Goal: Transaction & Acquisition: Purchase product/service

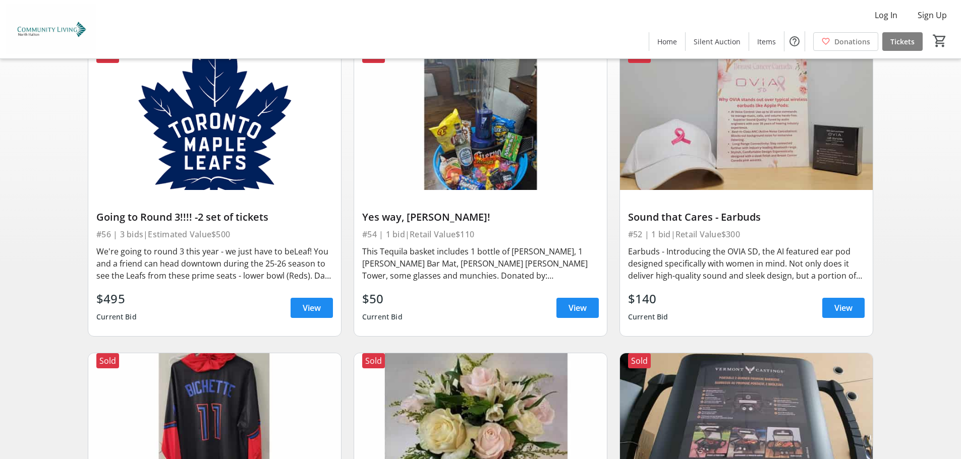
scroll to position [101, 0]
click at [314, 314] on span "View" at bounding box center [312, 308] width 18 height 12
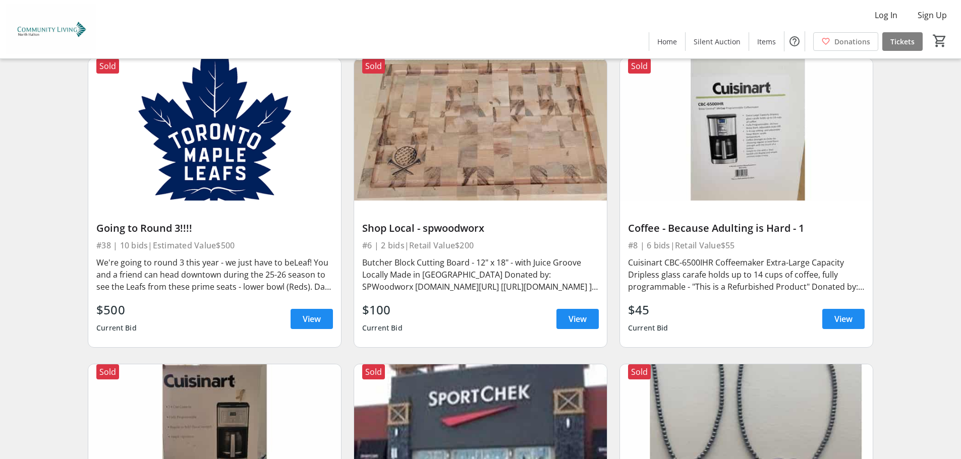
scroll to position [1160, 0]
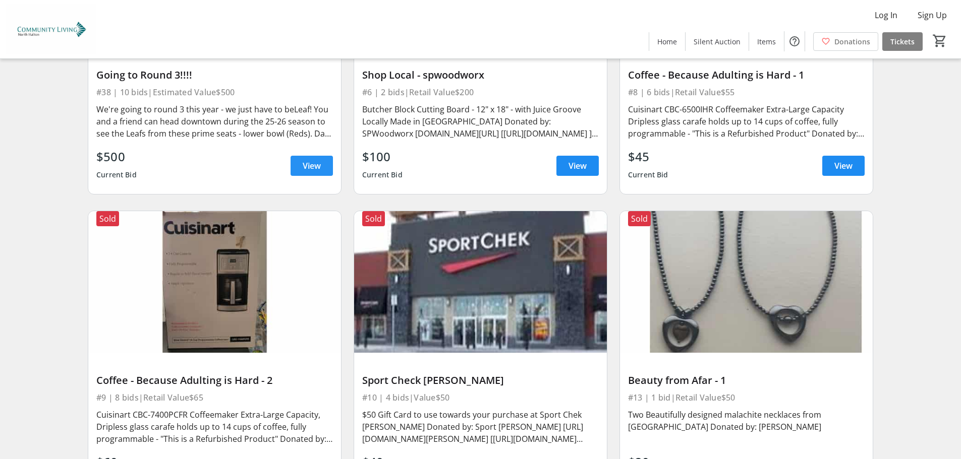
click at [307, 172] on span "View" at bounding box center [312, 166] width 18 height 12
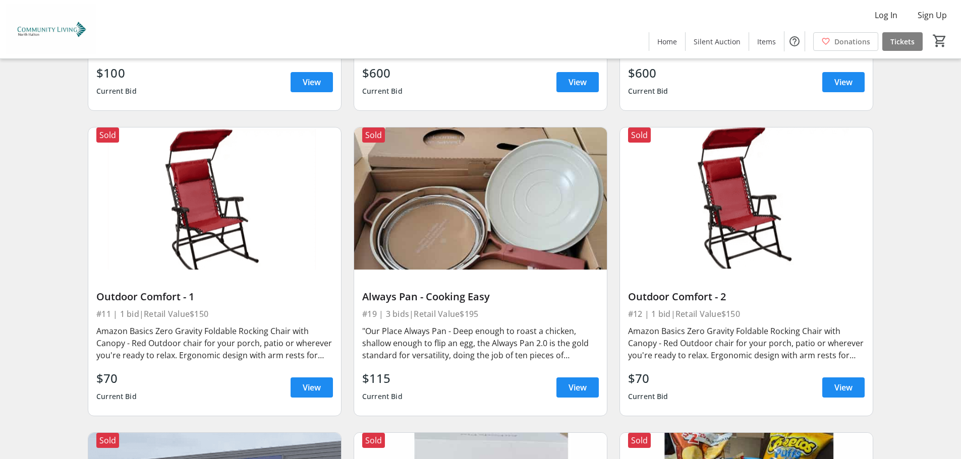
scroll to position [2169, 0]
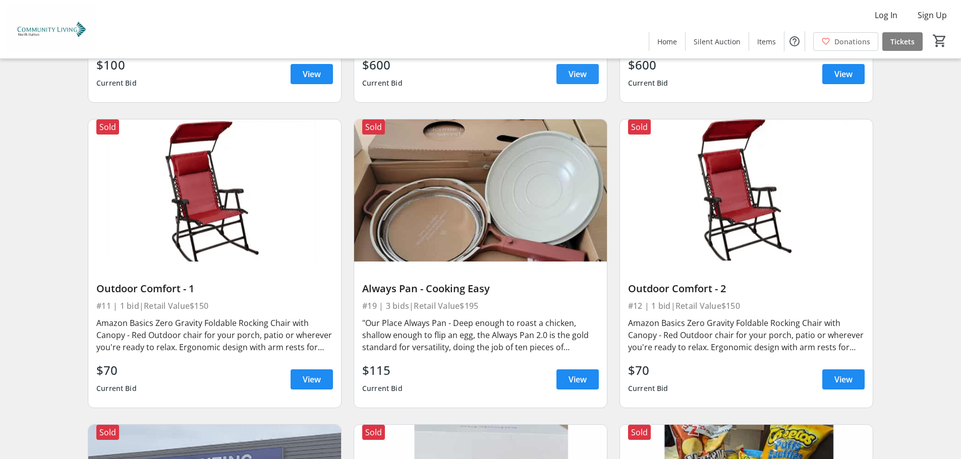
click at [576, 80] on span "View" at bounding box center [577, 74] width 18 height 12
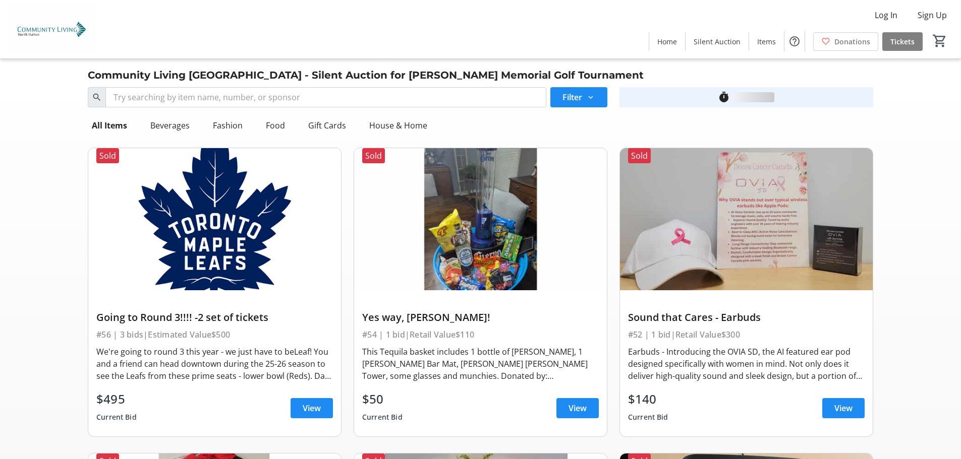
scroll to position [2169, 0]
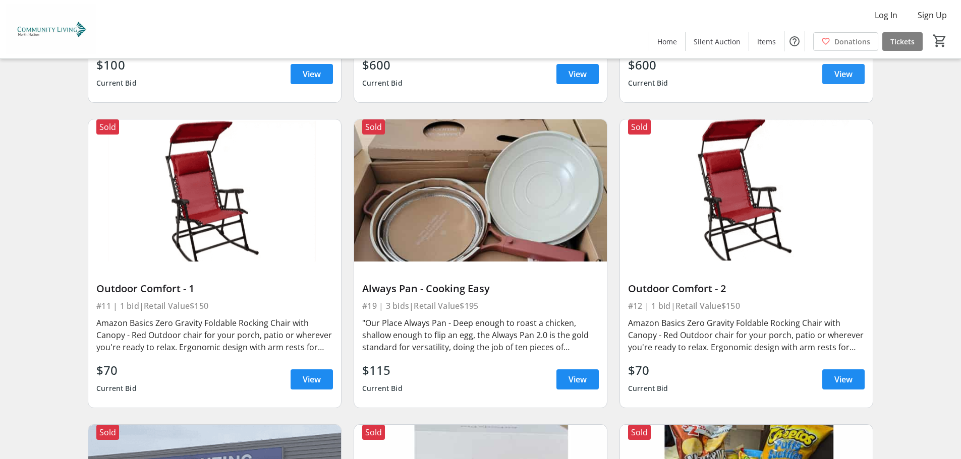
click at [835, 80] on span "View" at bounding box center [843, 74] width 18 height 12
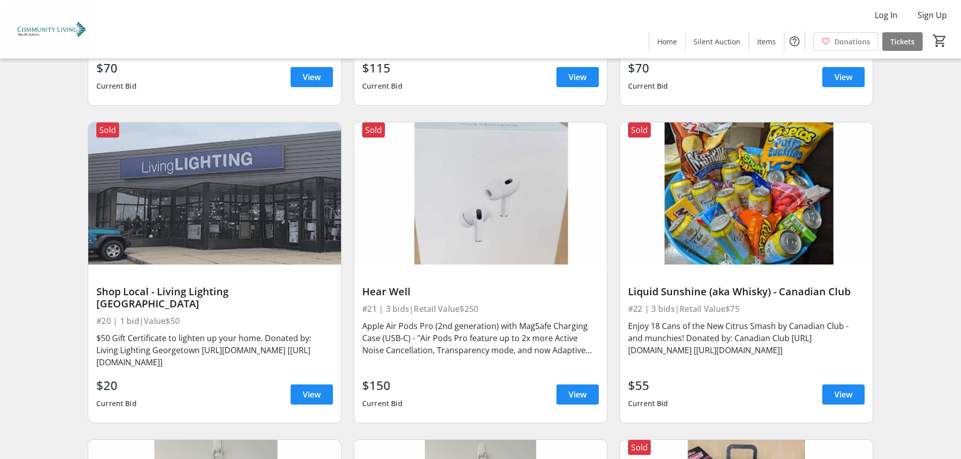
scroll to position [2522, 0]
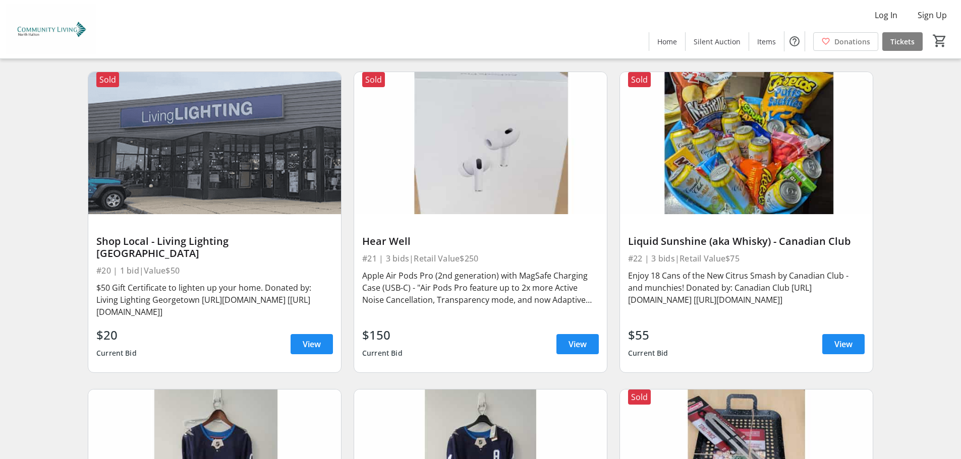
click at [304, 33] on span "View" at bounding box center [312, 27] width 18 height 12
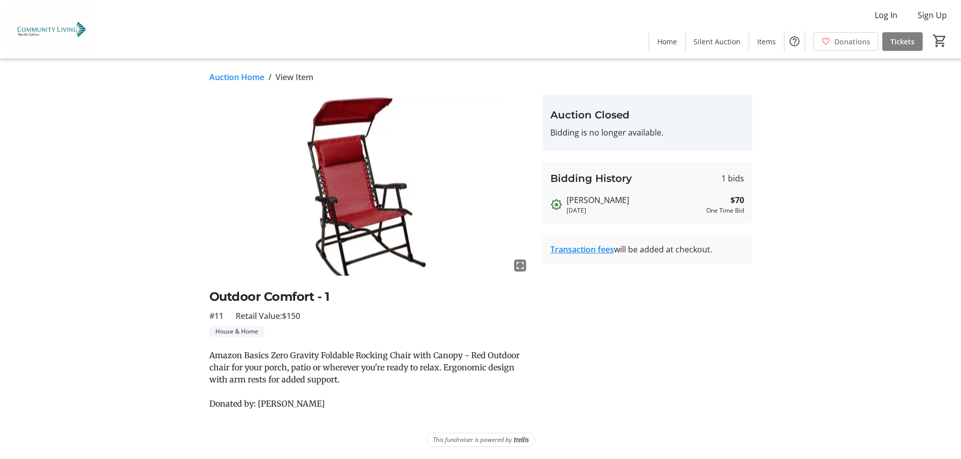
scroll to position [2522, 0]
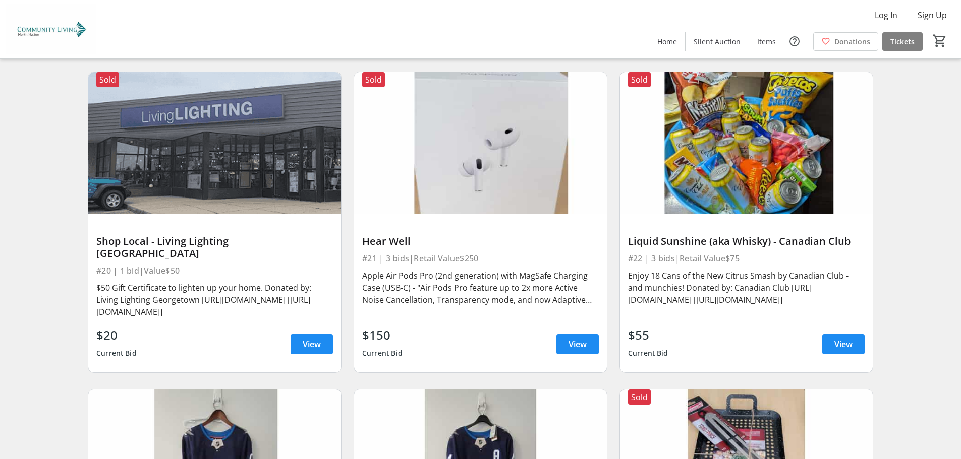
click at [836, 33] on span "View" at bounding box center [843, 27] width 18 height 12
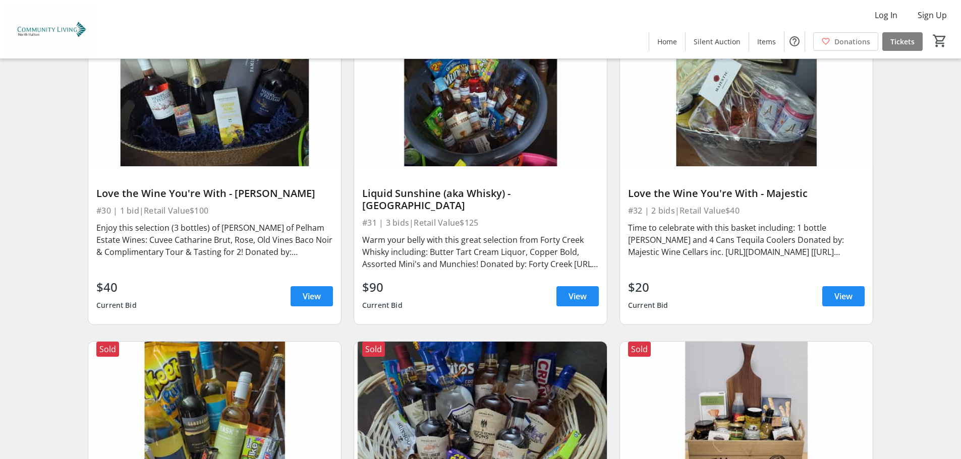
scroll to position [3706, 0]
